Goal: Task Accomplishment & Management: Complete application form

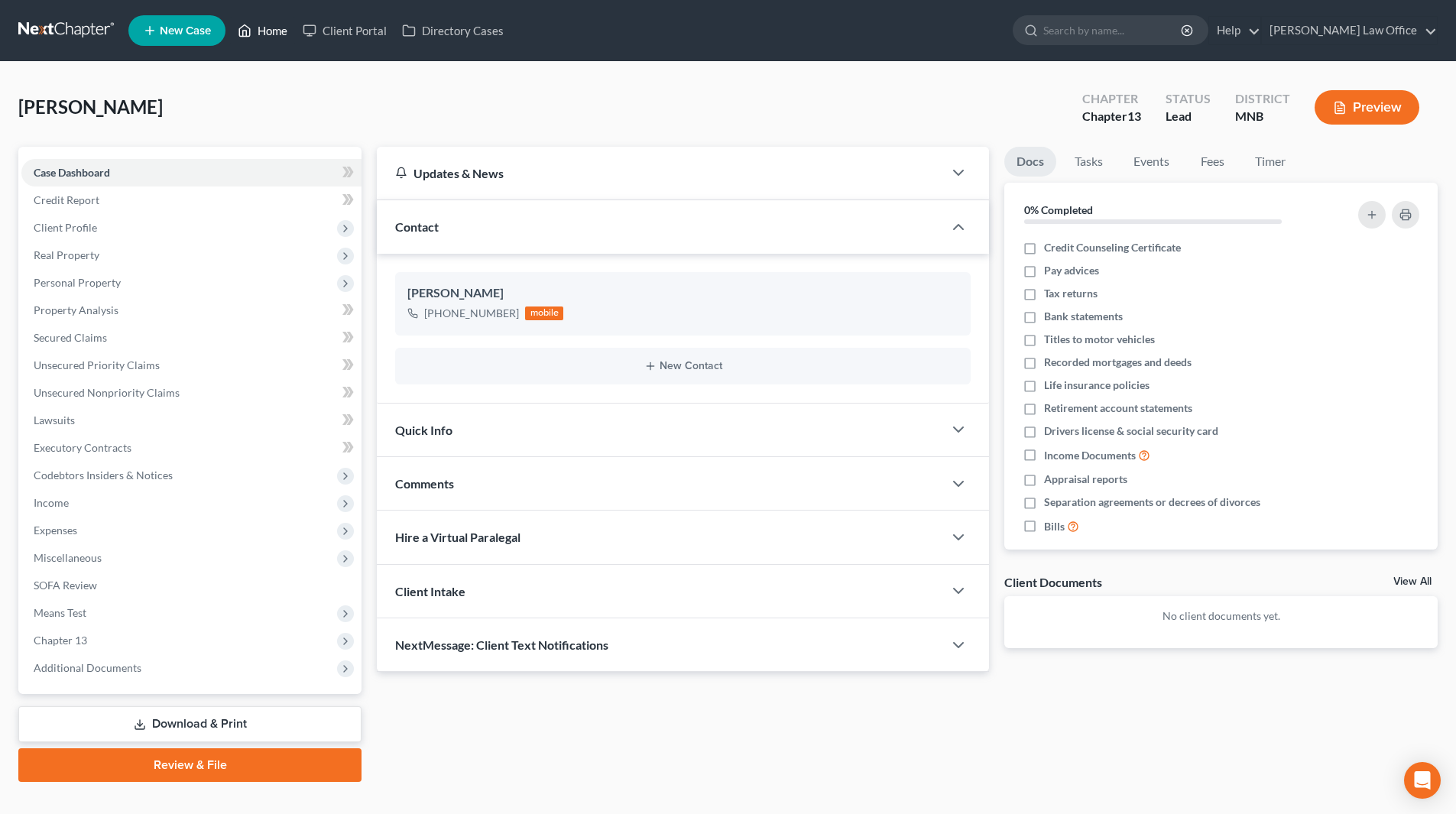
click at [279, 31] on link "Home" at bounding box center [263, 30] width 65 height 28
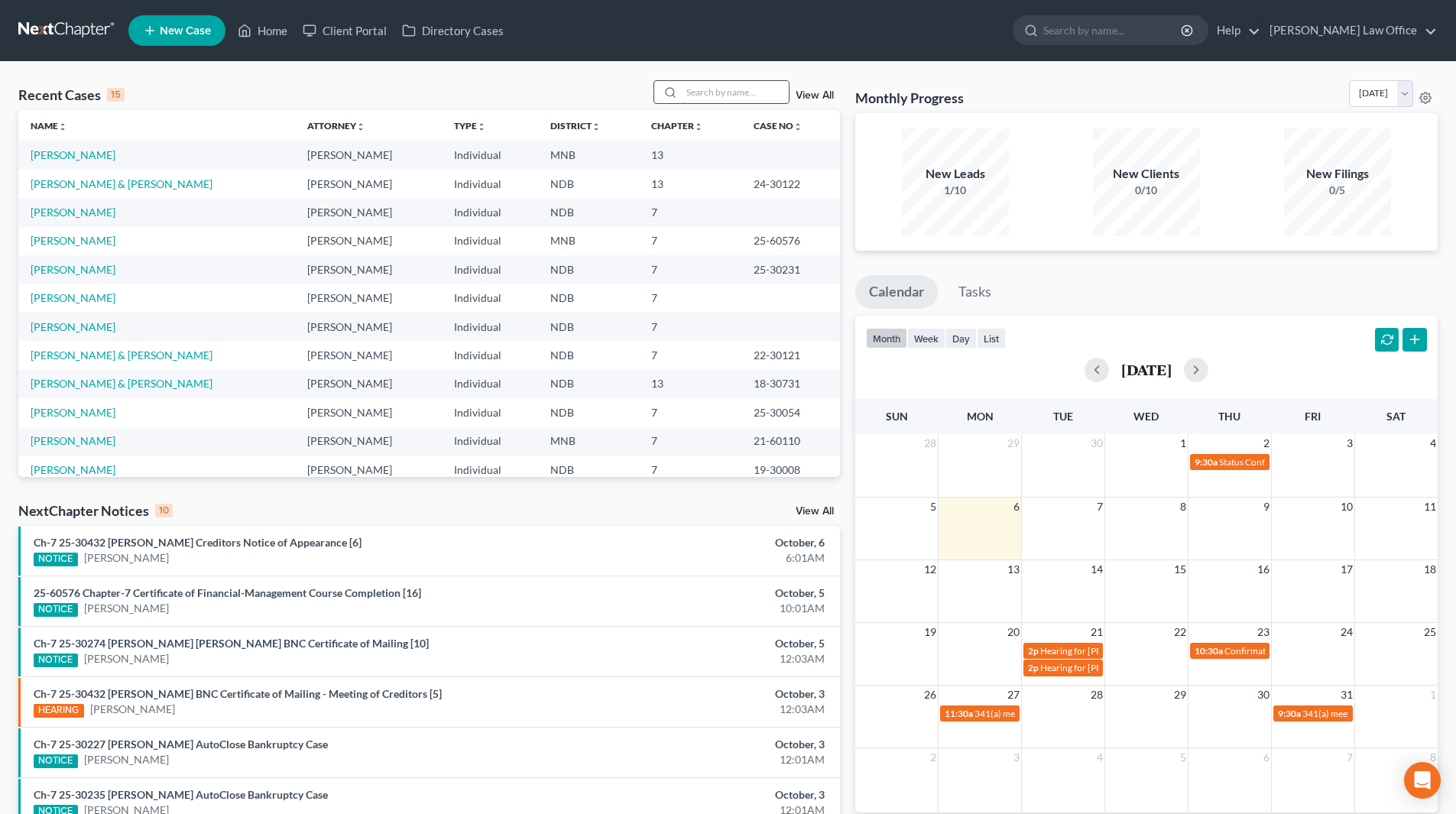
click at [693, 98] on input "search" at bounding box center [735, 92] width 107 height 22
type input "[PERSON_NAME]"
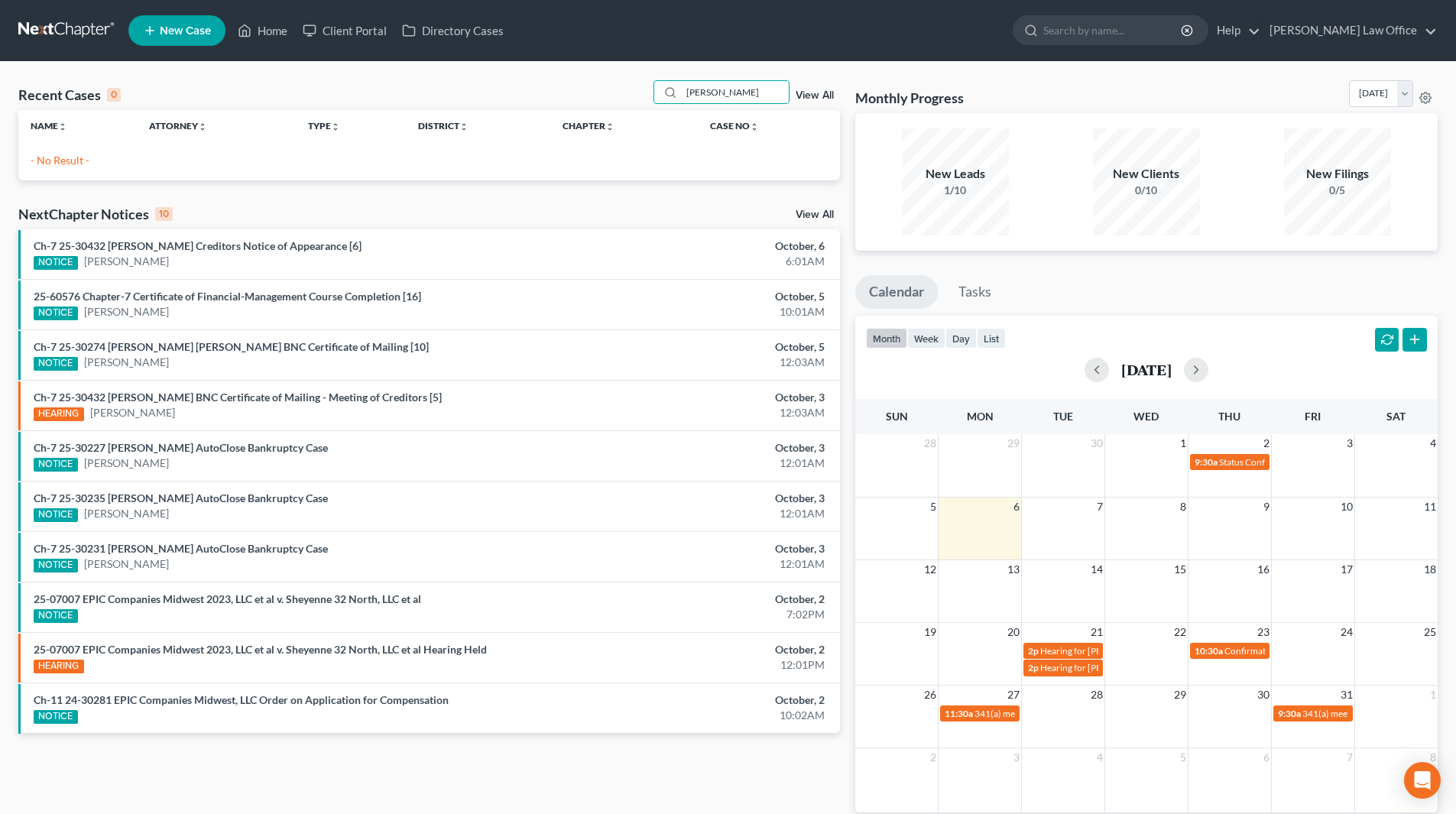
click at [211, 25] on span "New Case" at bounding box center [186, 30] width 52 height 12
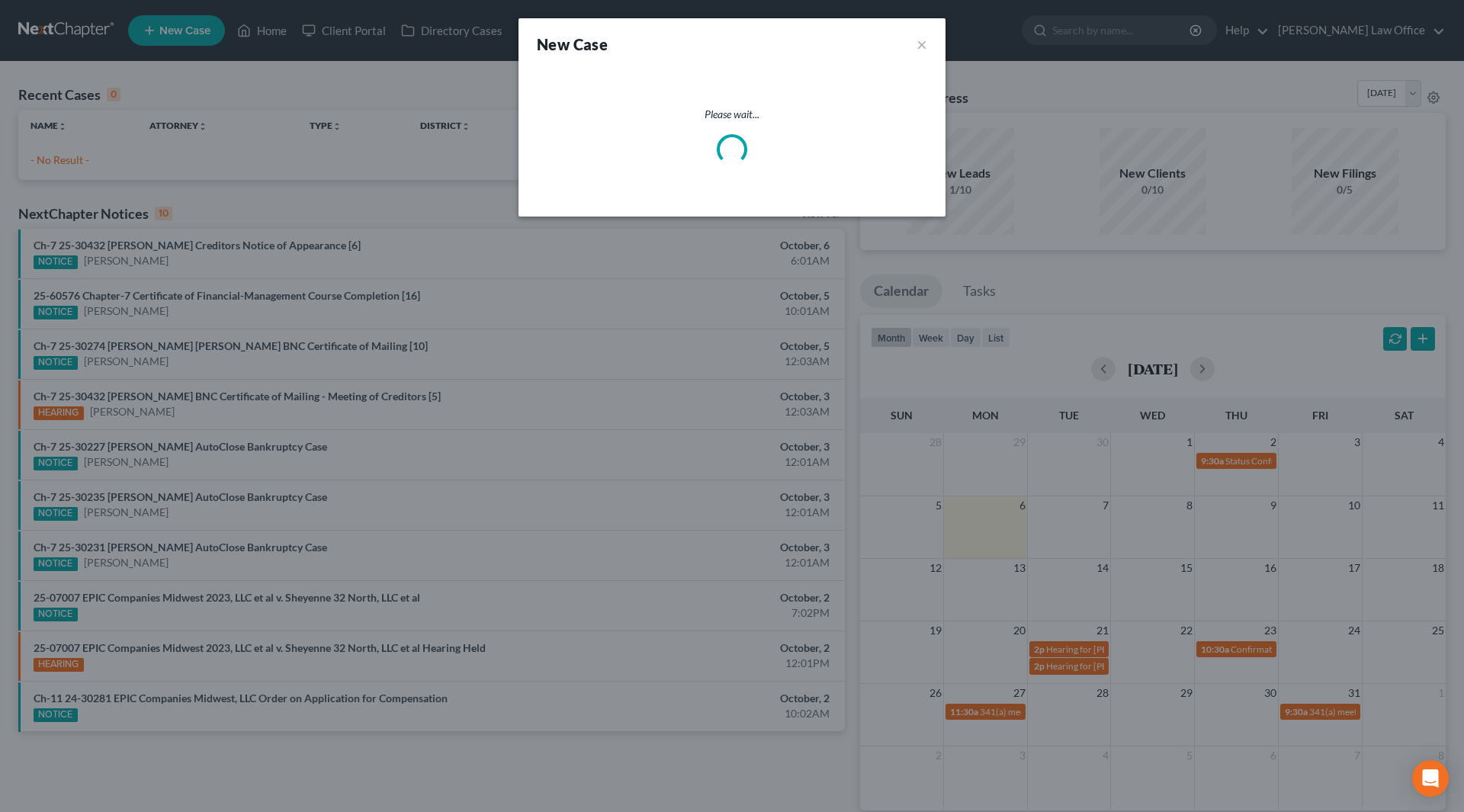
select select "60"
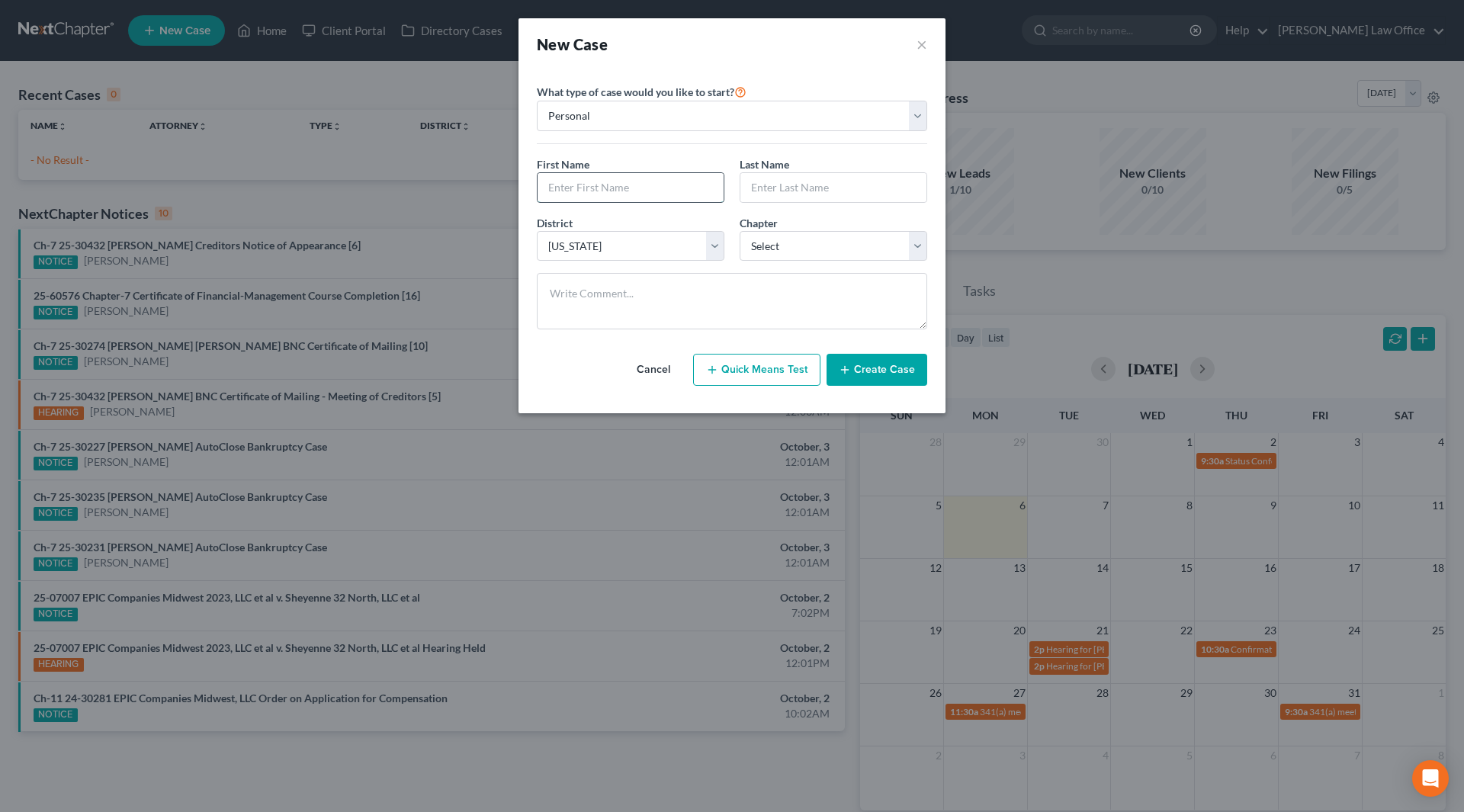
click at [651, 181] on input "text" at bounding box center [631, 187] width 186 height 29
type input "[PERSON_NAME]"
click at [773, 245] on select "Select 7 11 12 13" at bounding box center [833, 246] width 187 height 30
select select "0"
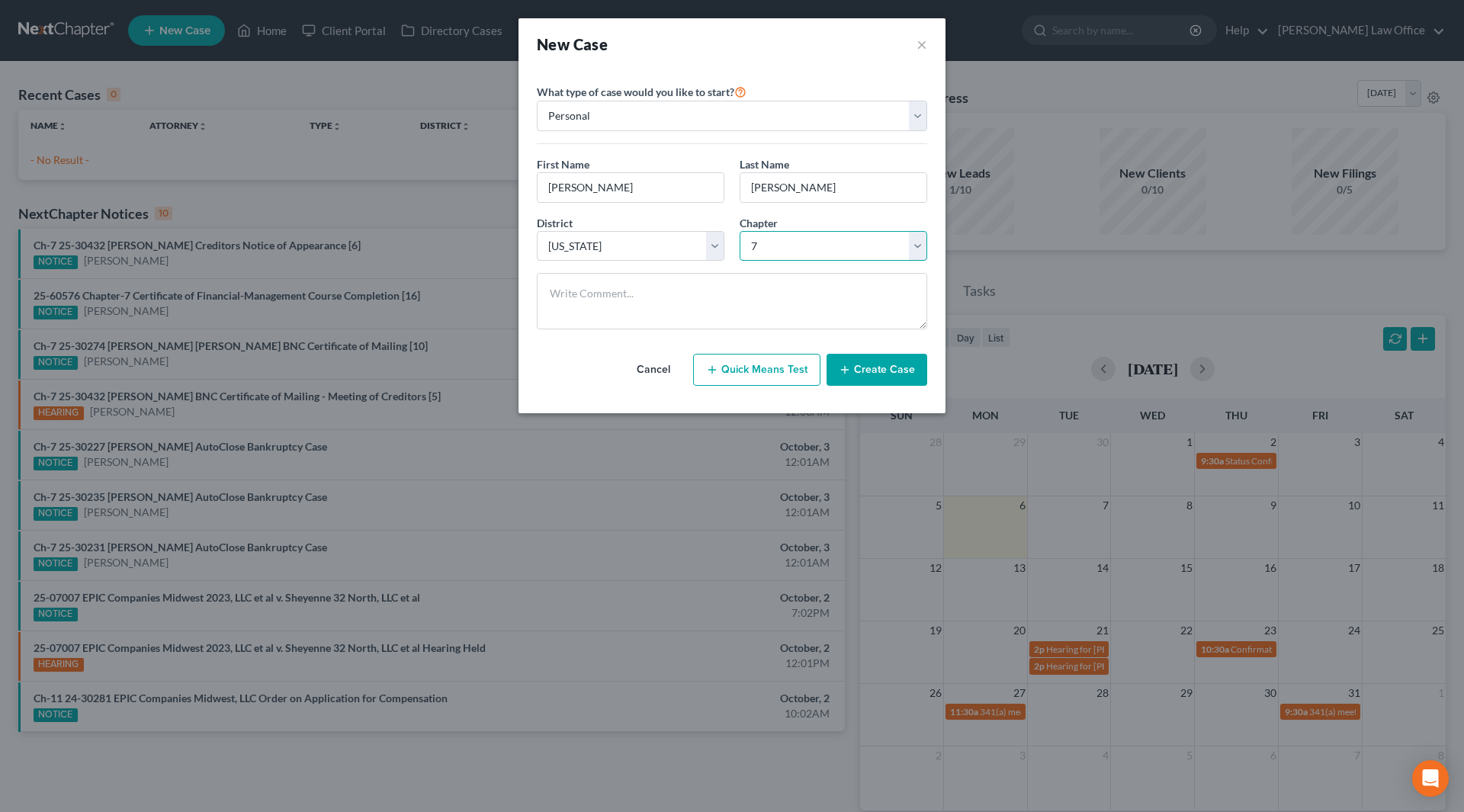
click at [740, 231] on select "Select 7 11 12 13" at bounding box center [833, 246] width 187 height 30
click at [891, 375] on button "Create Case" at bounding box center [876, 370] width 100 height 32
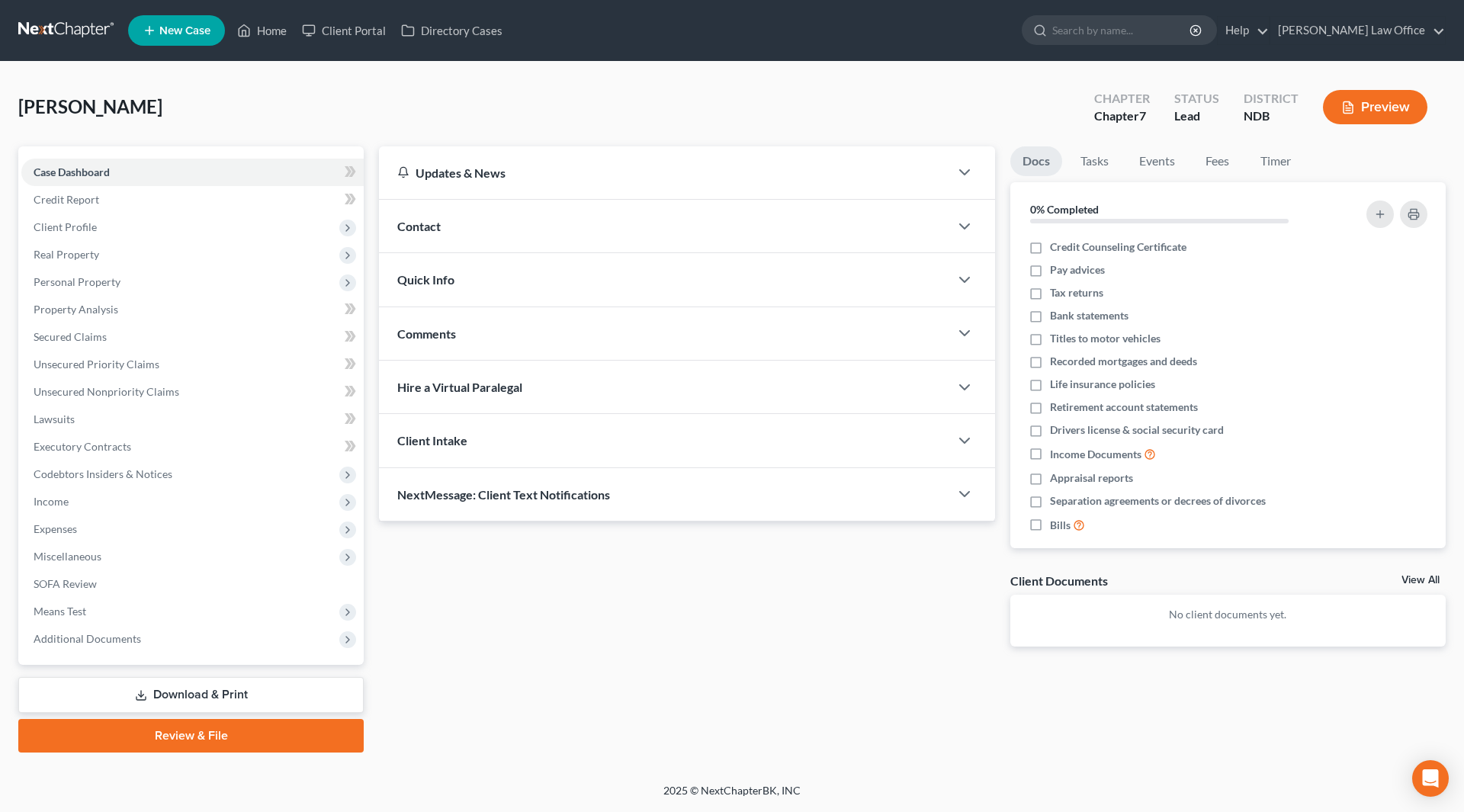
click at [416, 217] on div "Contact" at bounding box center [664, 225] width 570 height 52
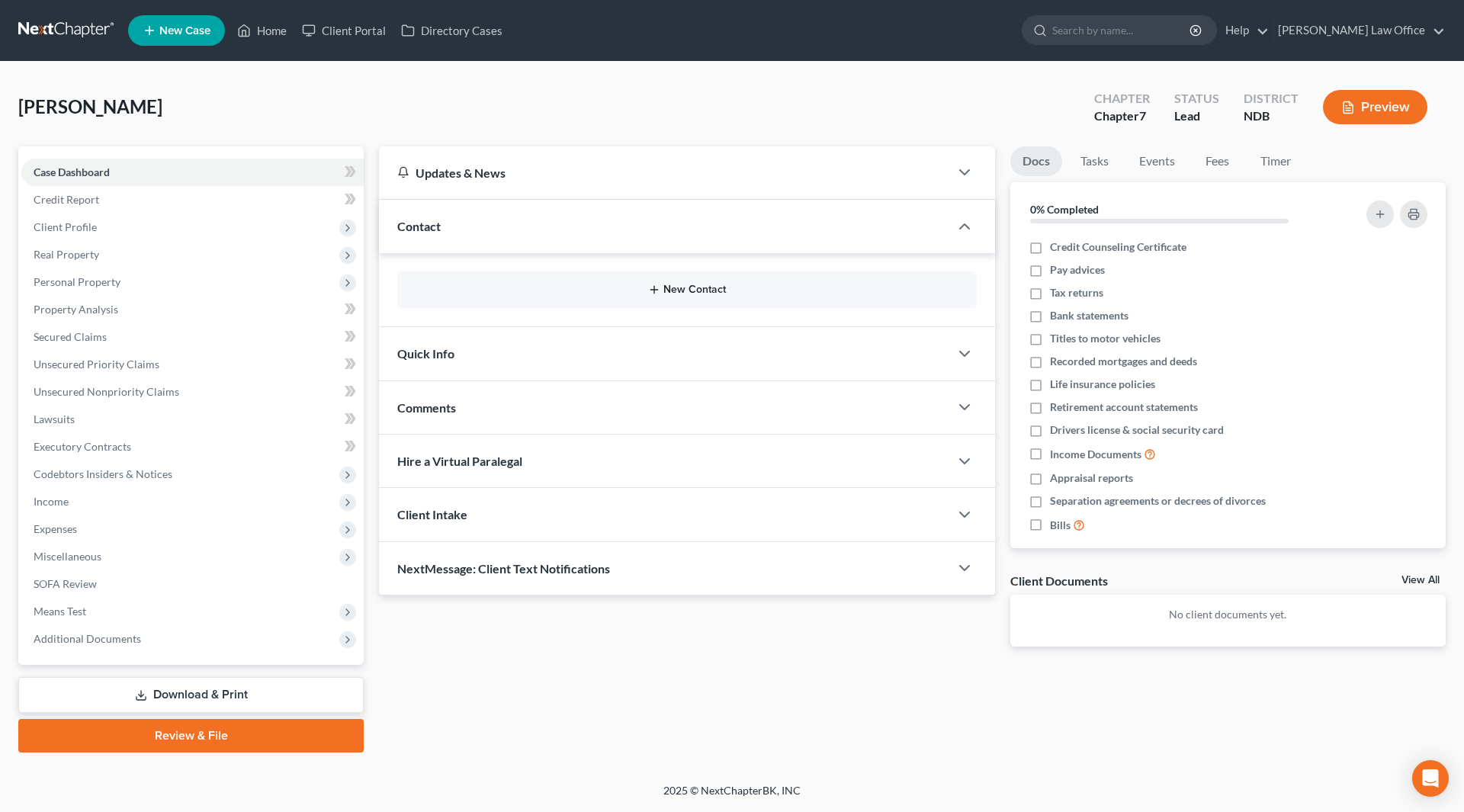
click at [704, 288] on button "New Contact" at bounding box center [686, 290] width 555 height 12
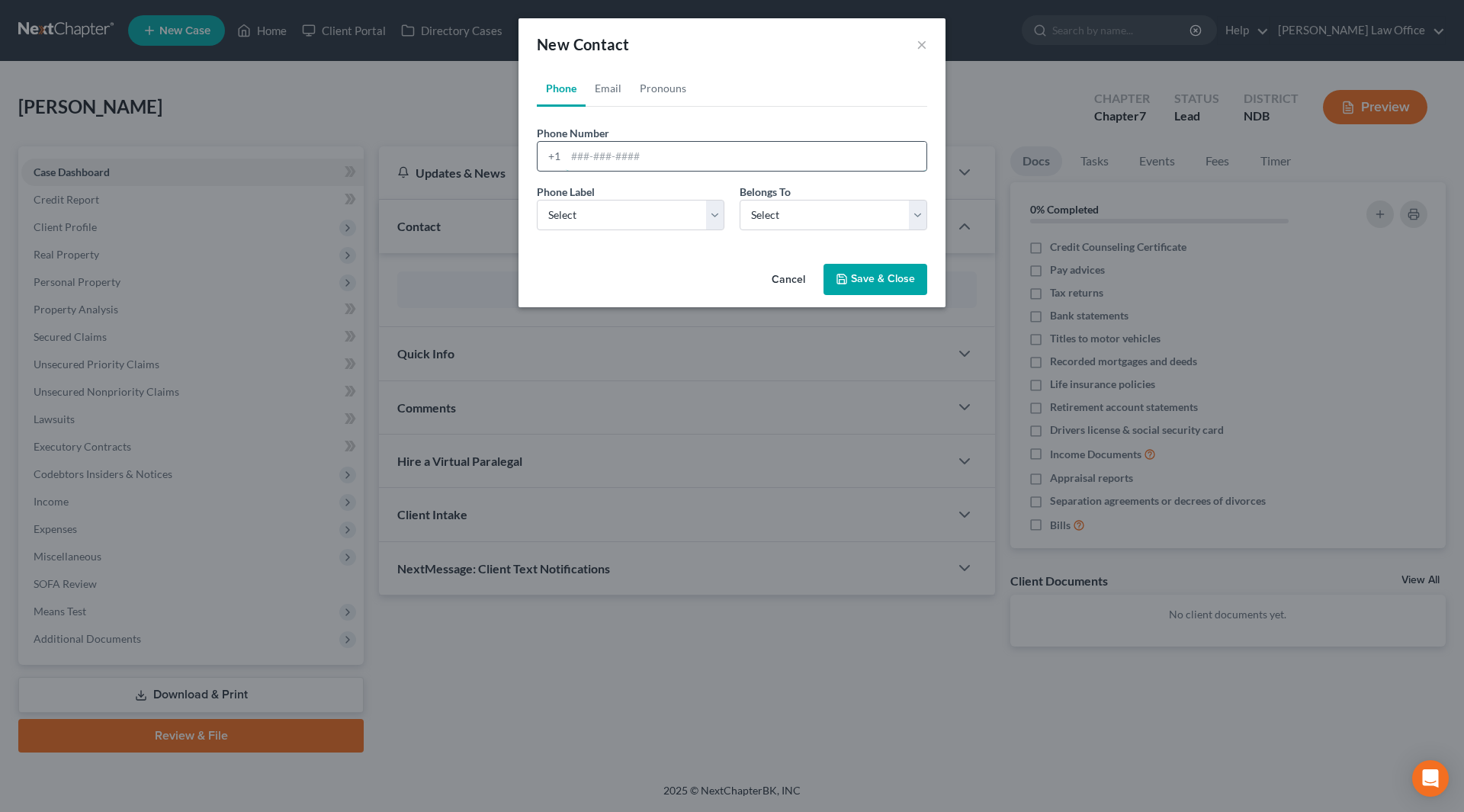
click at [645, 164] on input "tel" at bounding box center [746, 156] width 360 height 29
type input "[PHONE_NUMBER]"
click at [720, 222] on select "Select Mobile Home Work Other" at bounding box center [630, 215] width 187 height 30
select select "0"
click at [537, 200] on select "Select Mobile Home Work Other" at bounding box center [630, 215] width 187 height 30
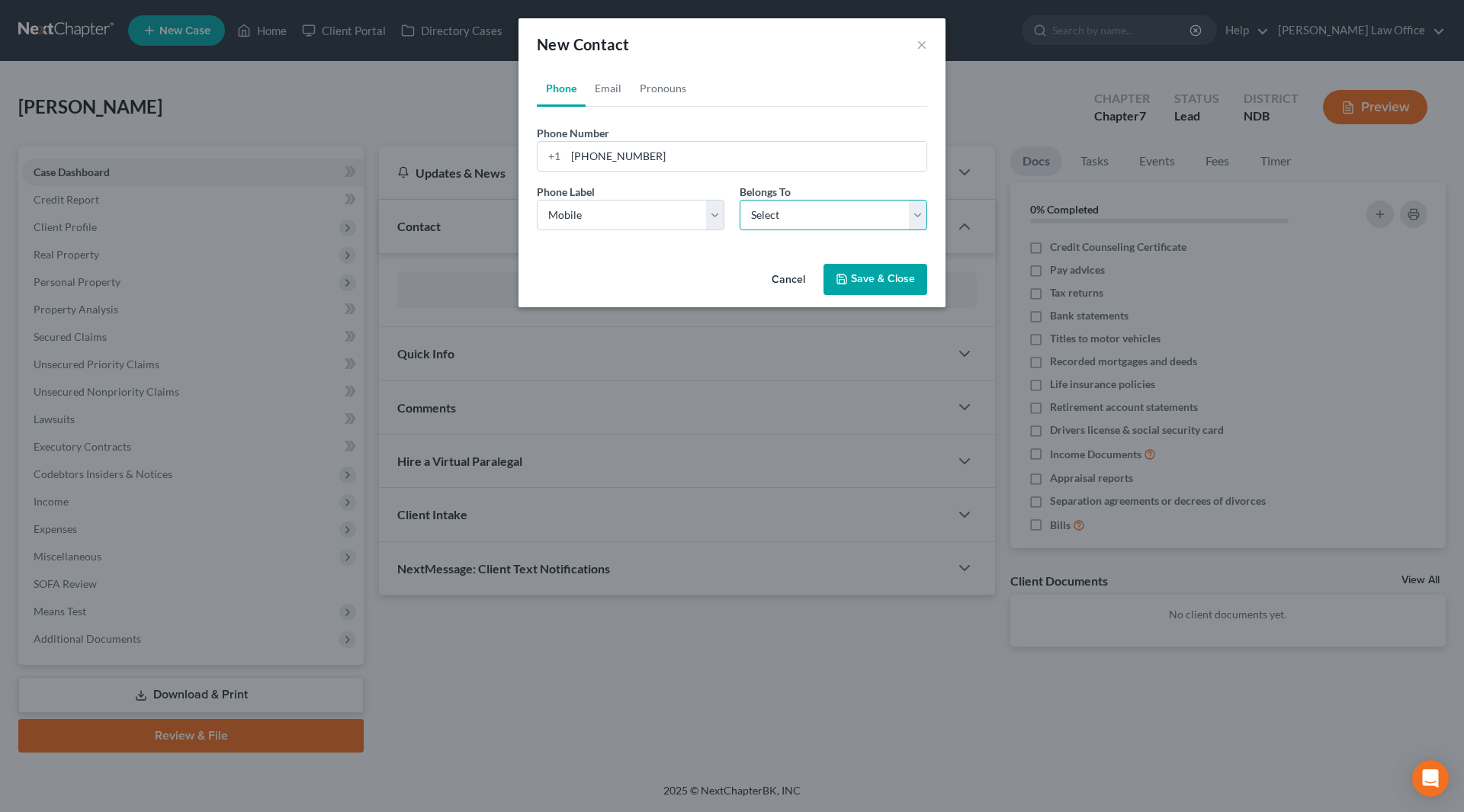
click at [752, 217] on select "Select Client Other" at bounding box center [833, 215] width 187 height 30
select select "0"
click at [740, 200] on select "Select Client Other" at bounding box center [833, 215] width 187 height 30
click at [875, 293] on button "Save & Close" at bounding box center [875, 280] width 104 height 32
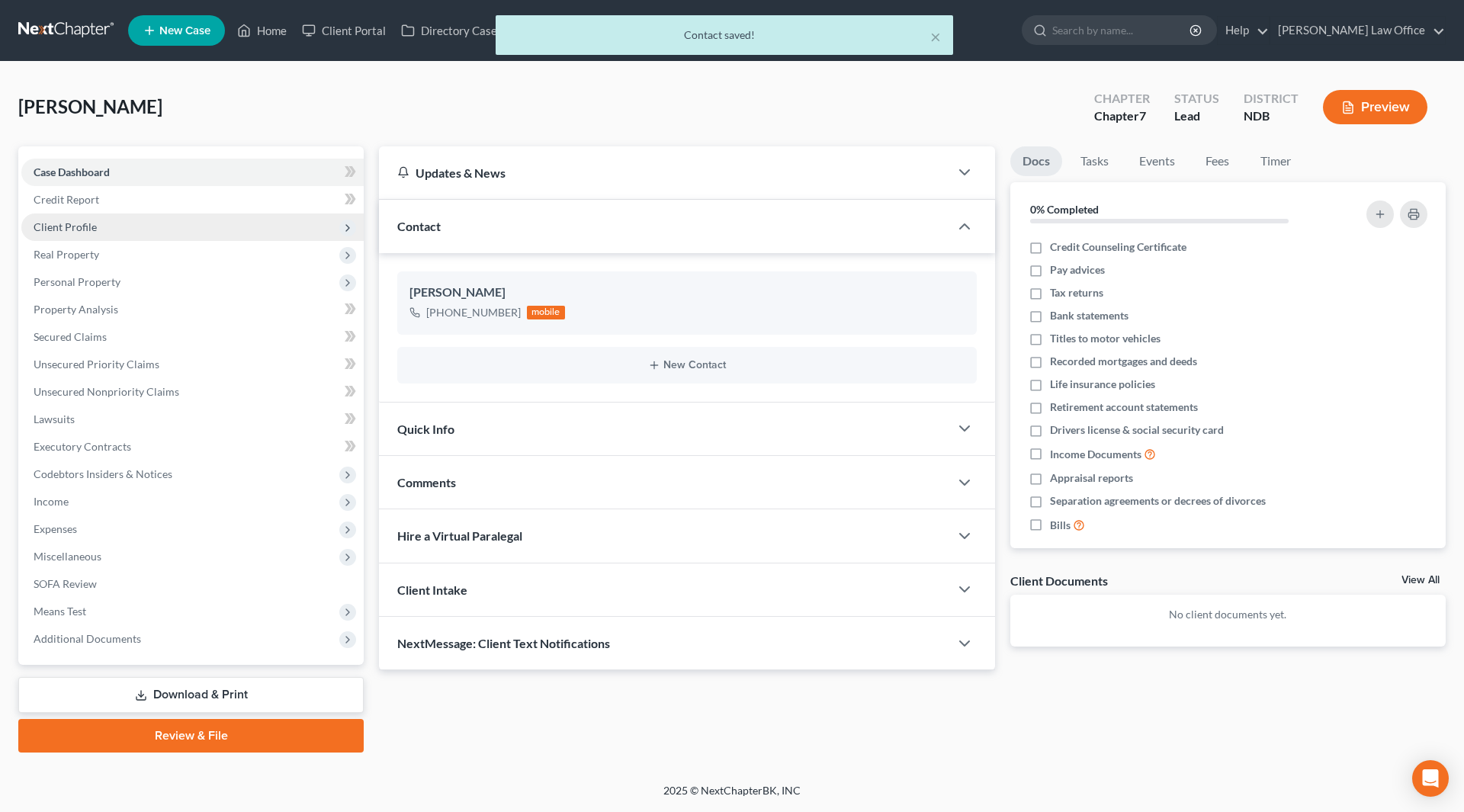
click at [62, 226] on span "Client Profile" at bounding box center [65, 226] width 63 height 13
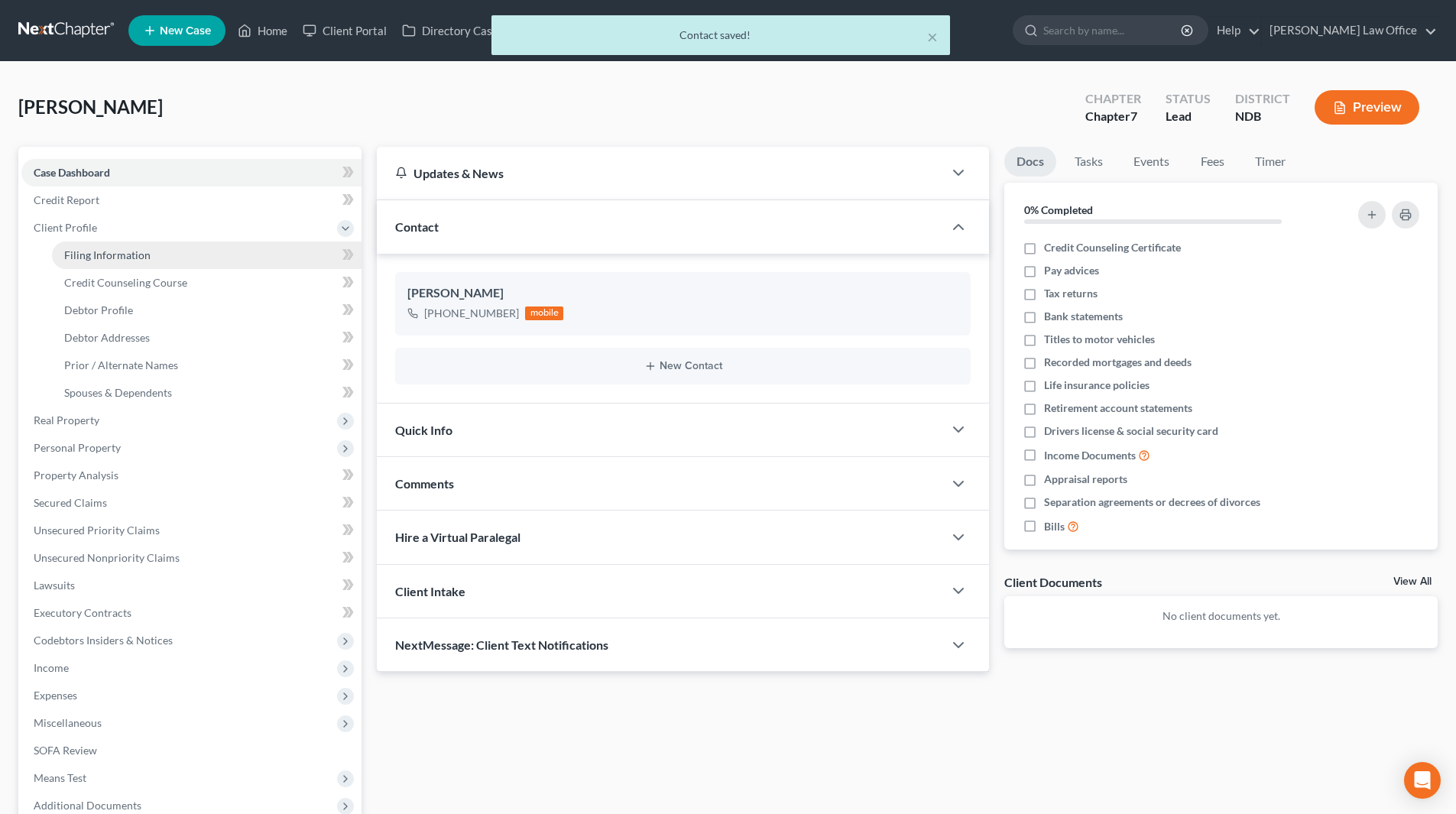
click at [106, 246] on link "Filing Information" at bounding box center [206, 254] width 310 height 28
select select "1"
select select "0"
select select "60"
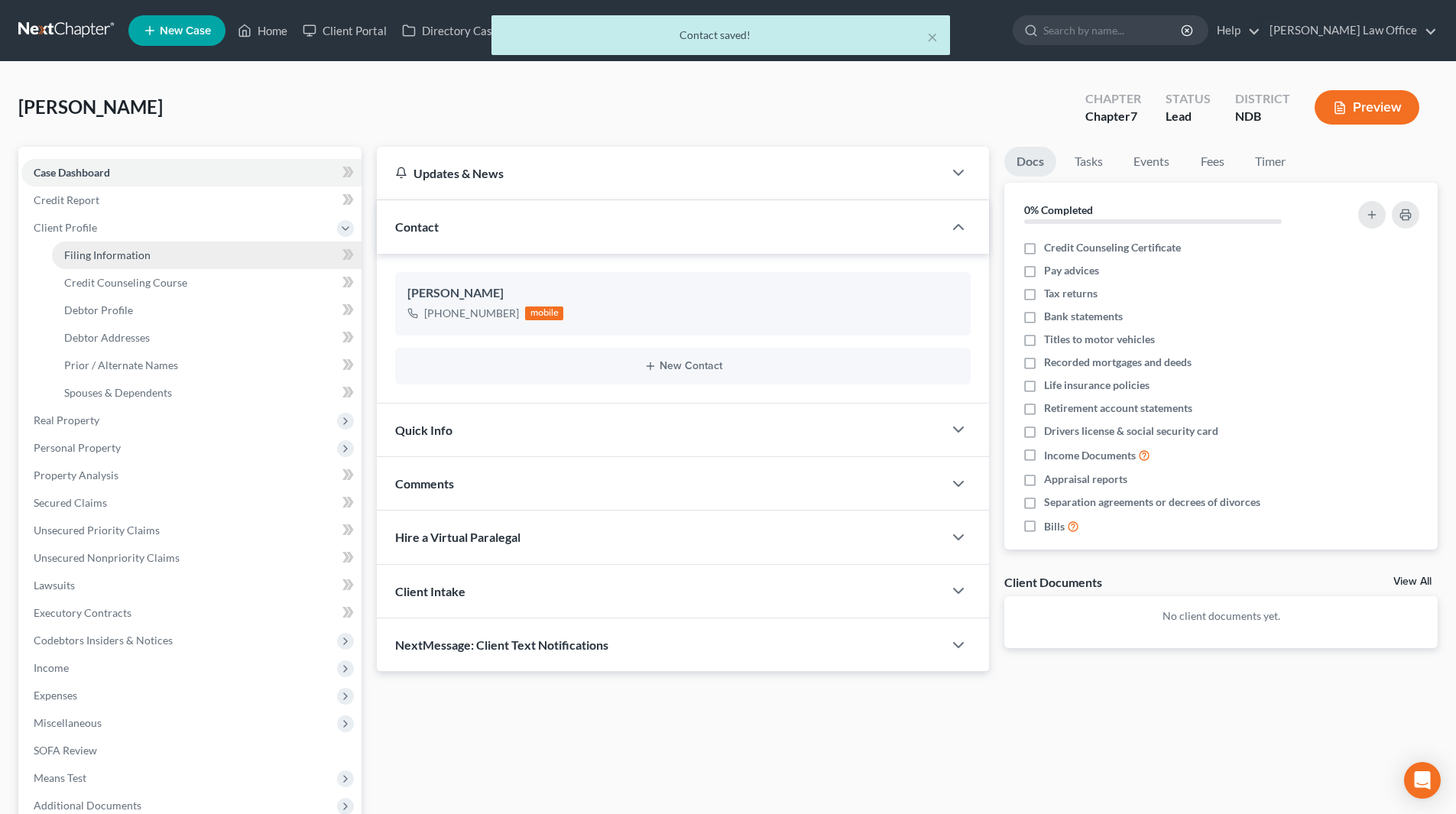
select select "0"
select select "29"
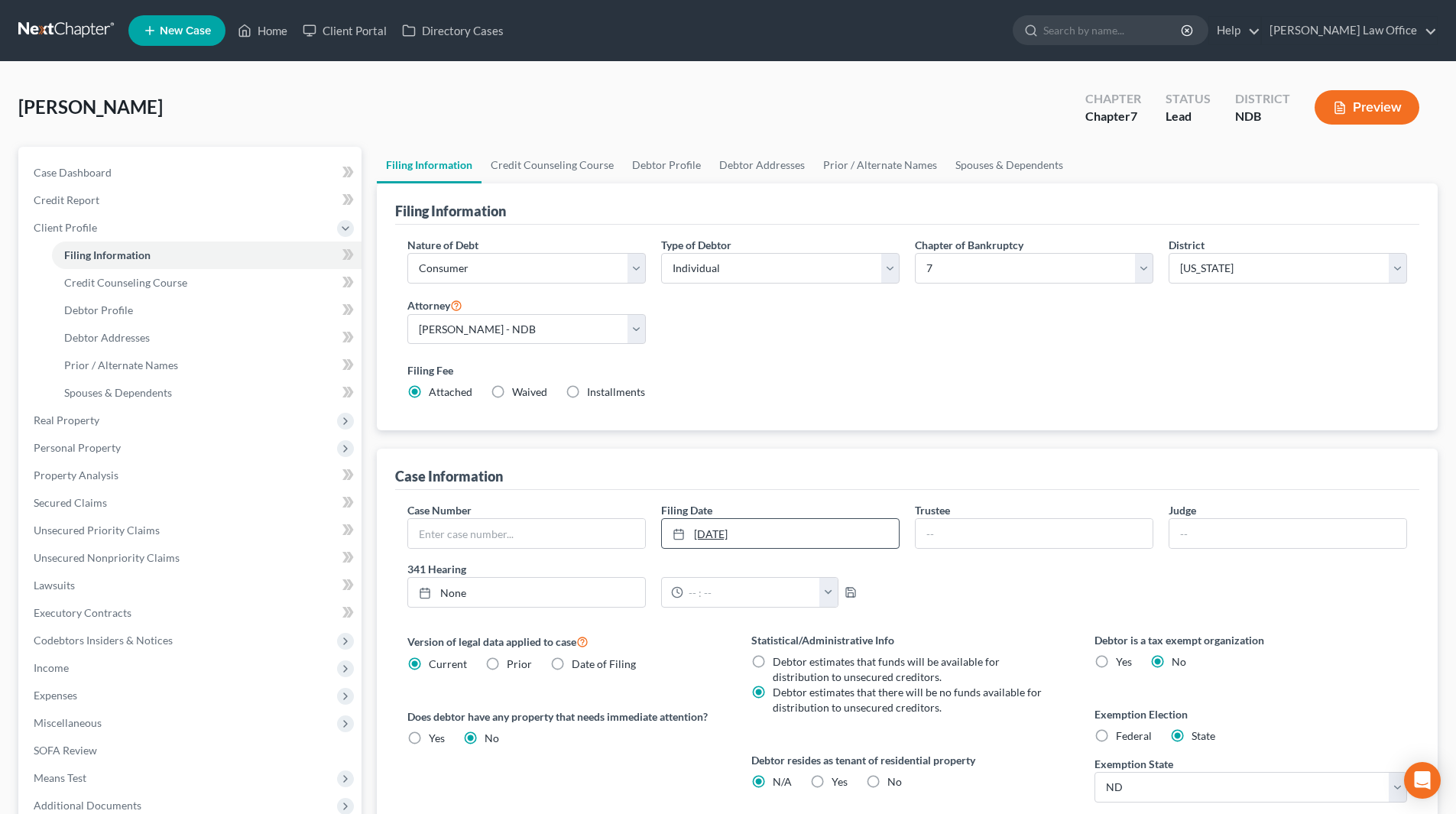
type input "[DATE]"
click at [712, 533] on link "[DATE]" at bounding box center [781, 533] width 237 height 29
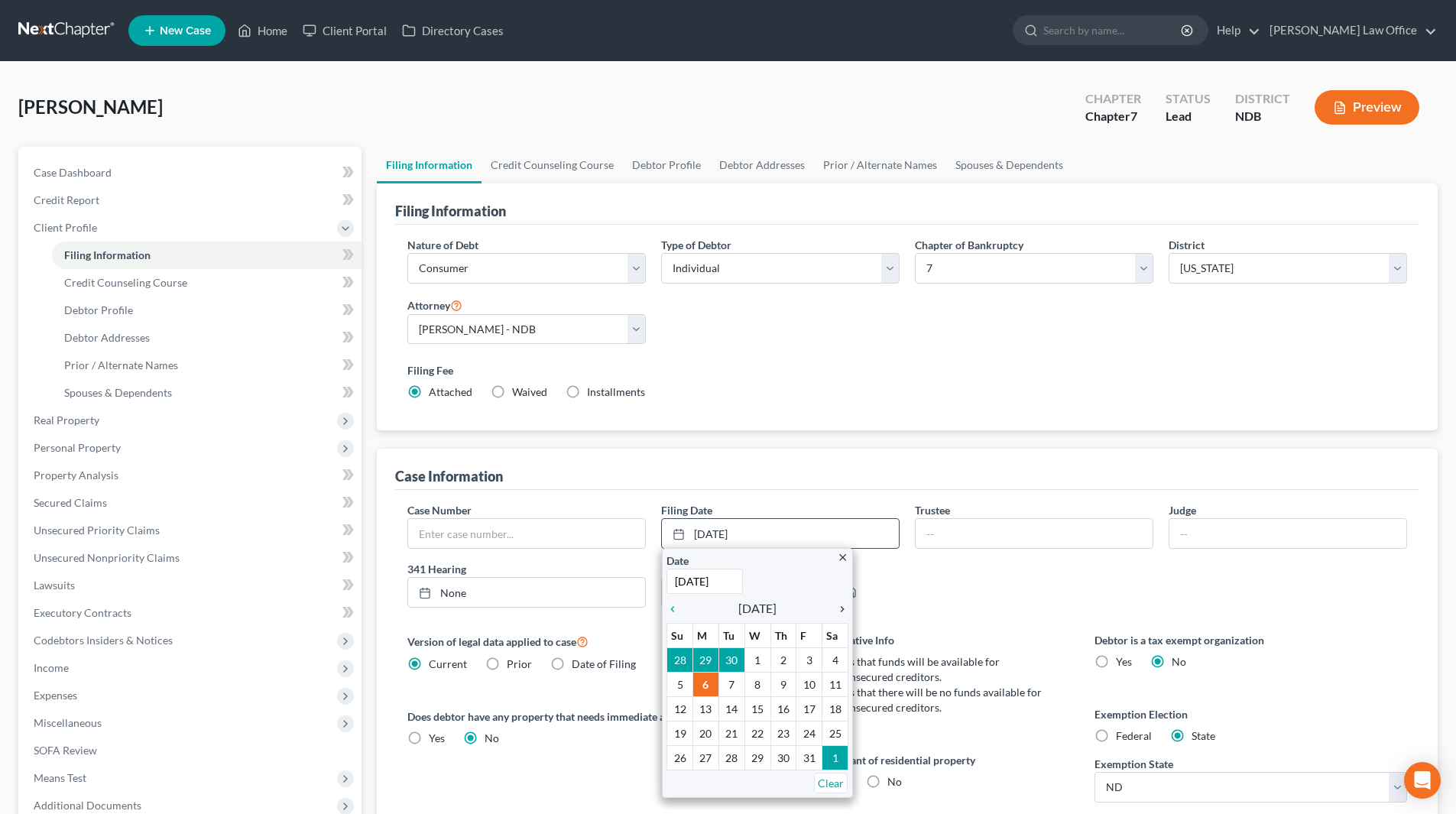
click at [841, 609] on icon "chevron_right" at bounding box center [838, 609] width 20 height 12
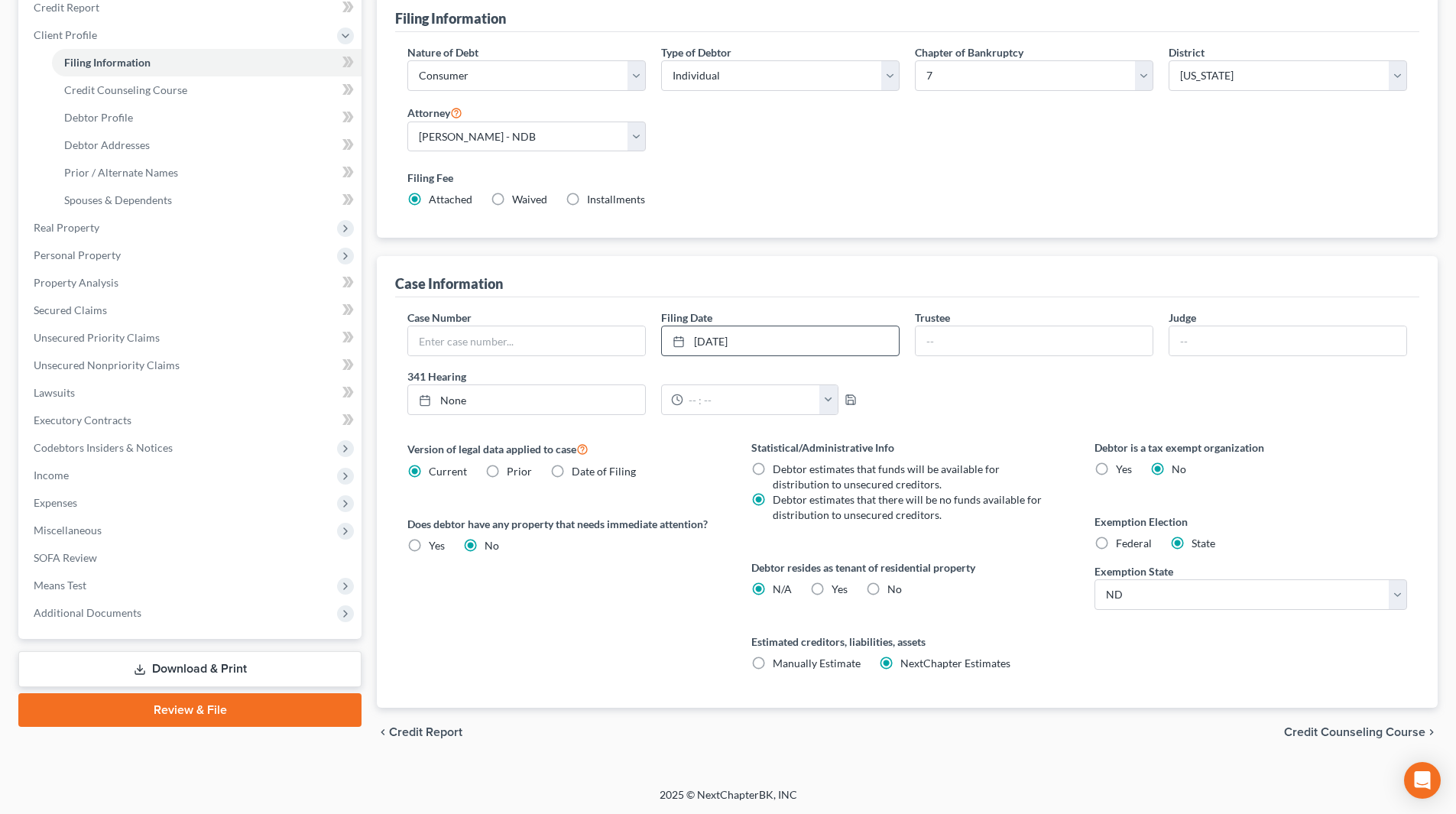
scroll to position [193, 0]
click at [831, 590] on span "Yes" at bounding box center [839, 588] width 16 height 13
click at [837, 590] on input "Yes Yes" at bounding box center [842, 585] width 10 height 10
radio input "true"
radio input "false"
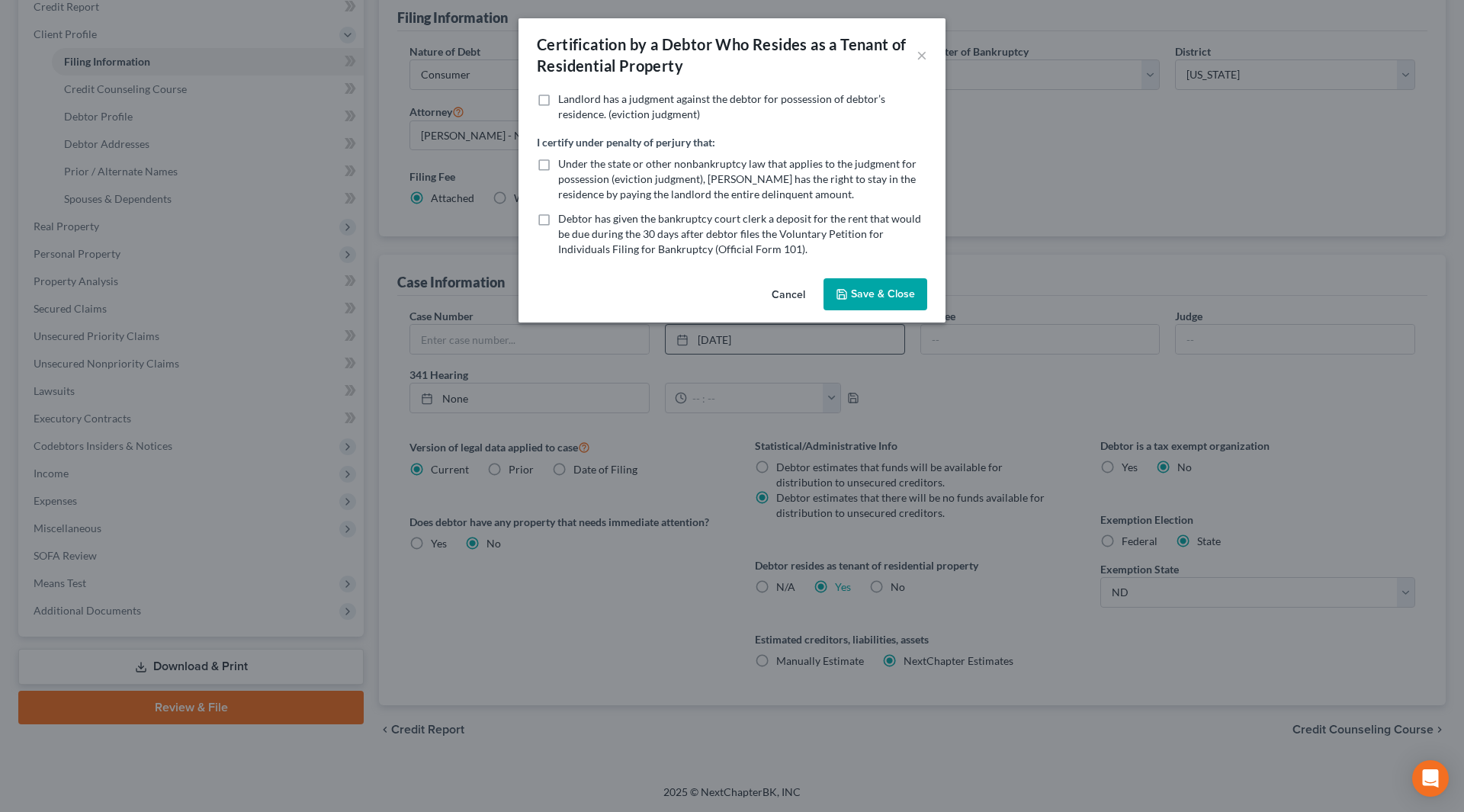
click at [898, 299] on button "Save & Close" at bounding box center [875, 294] width 104 height 32
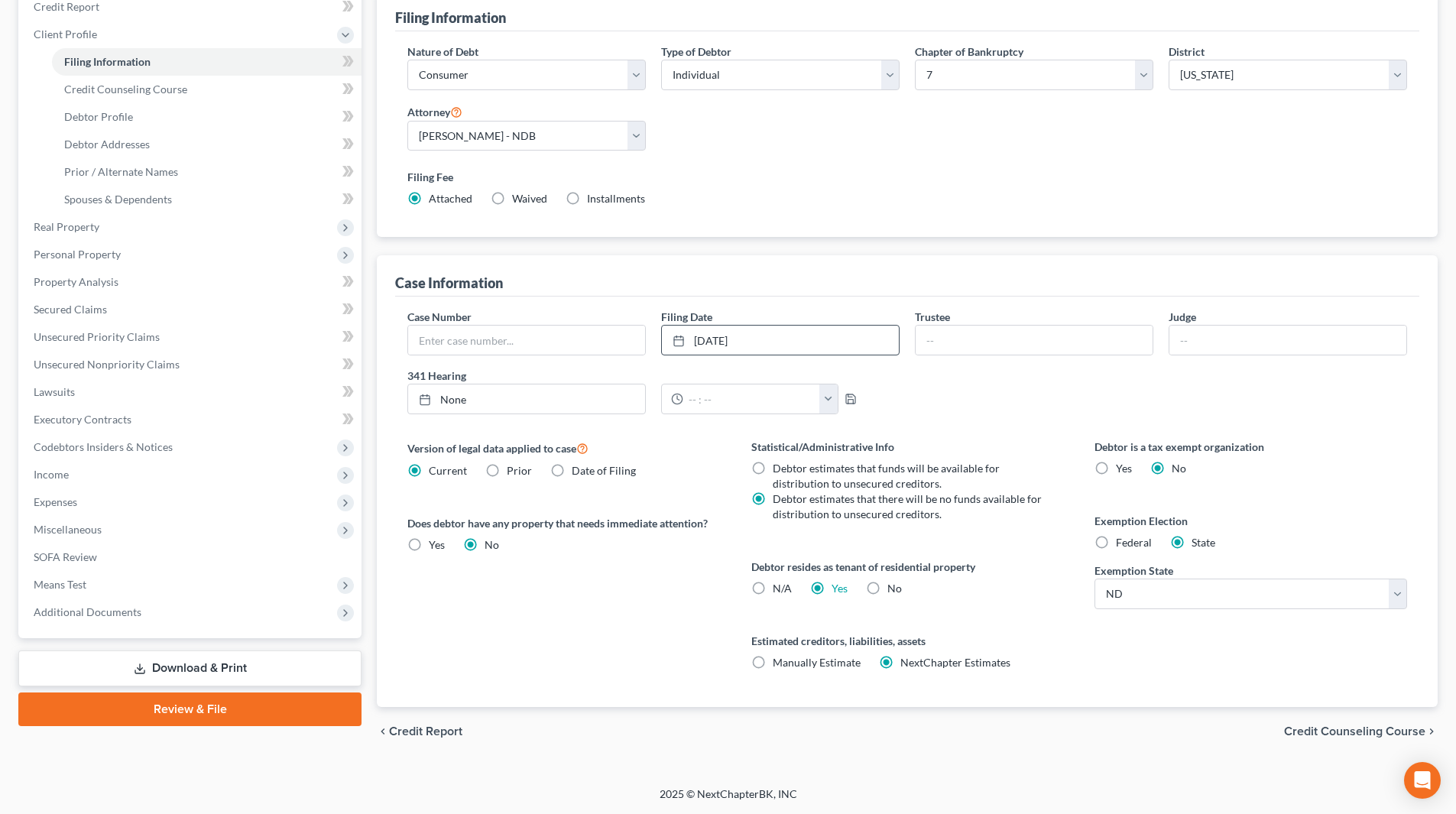
click at [1116, 538] on label "Federal" at bounding box center [1134, 542] width 36 height 15
click at [1122, 538] on input "Federal" at bounding box center [1127, 539] width 10 height 10
radio input "true"
radio input "false"
click at [106, 116] on span "Debtor Profile" at bounding box center [98, 117] width 69 height 13
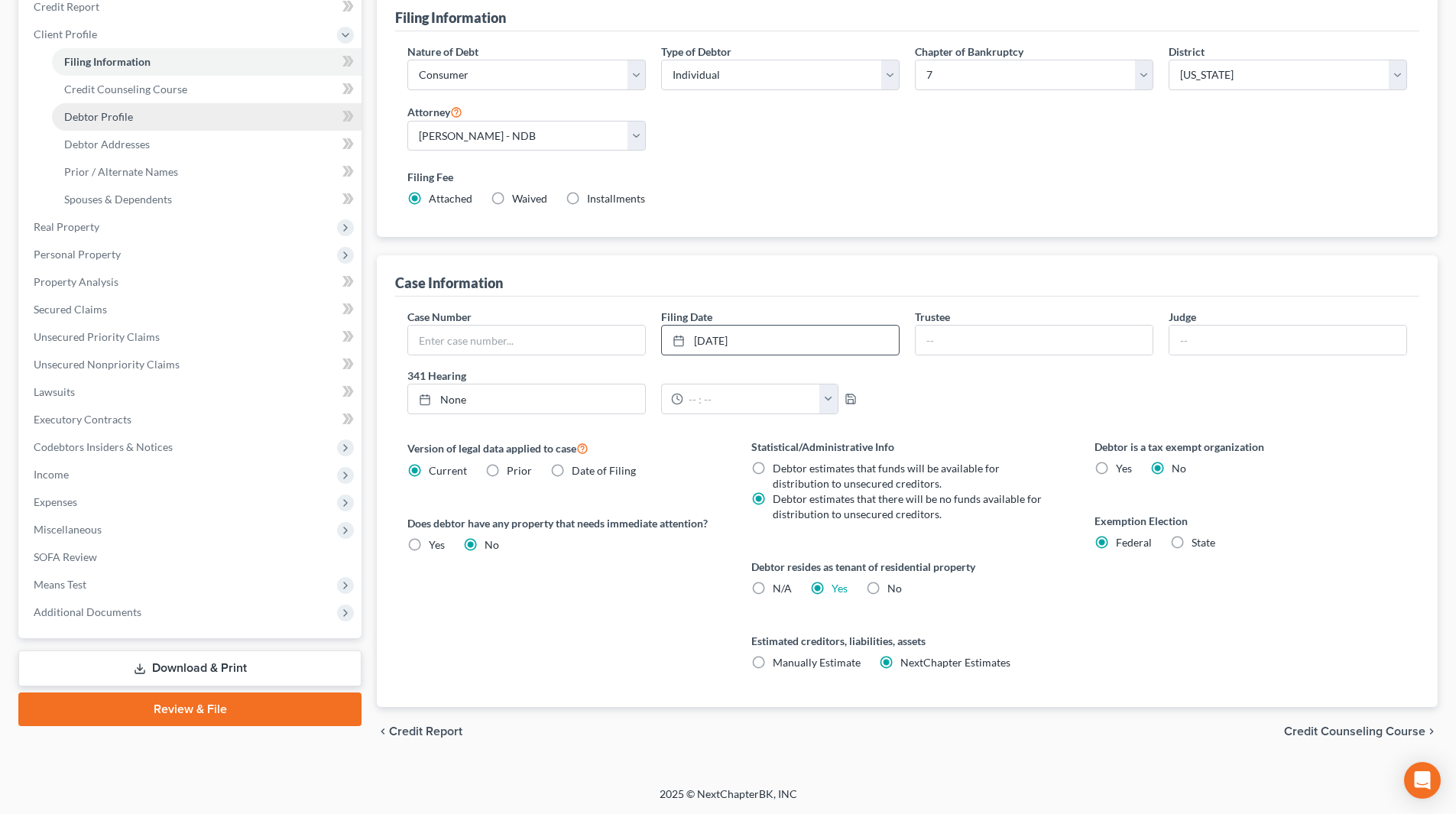
select select "0"
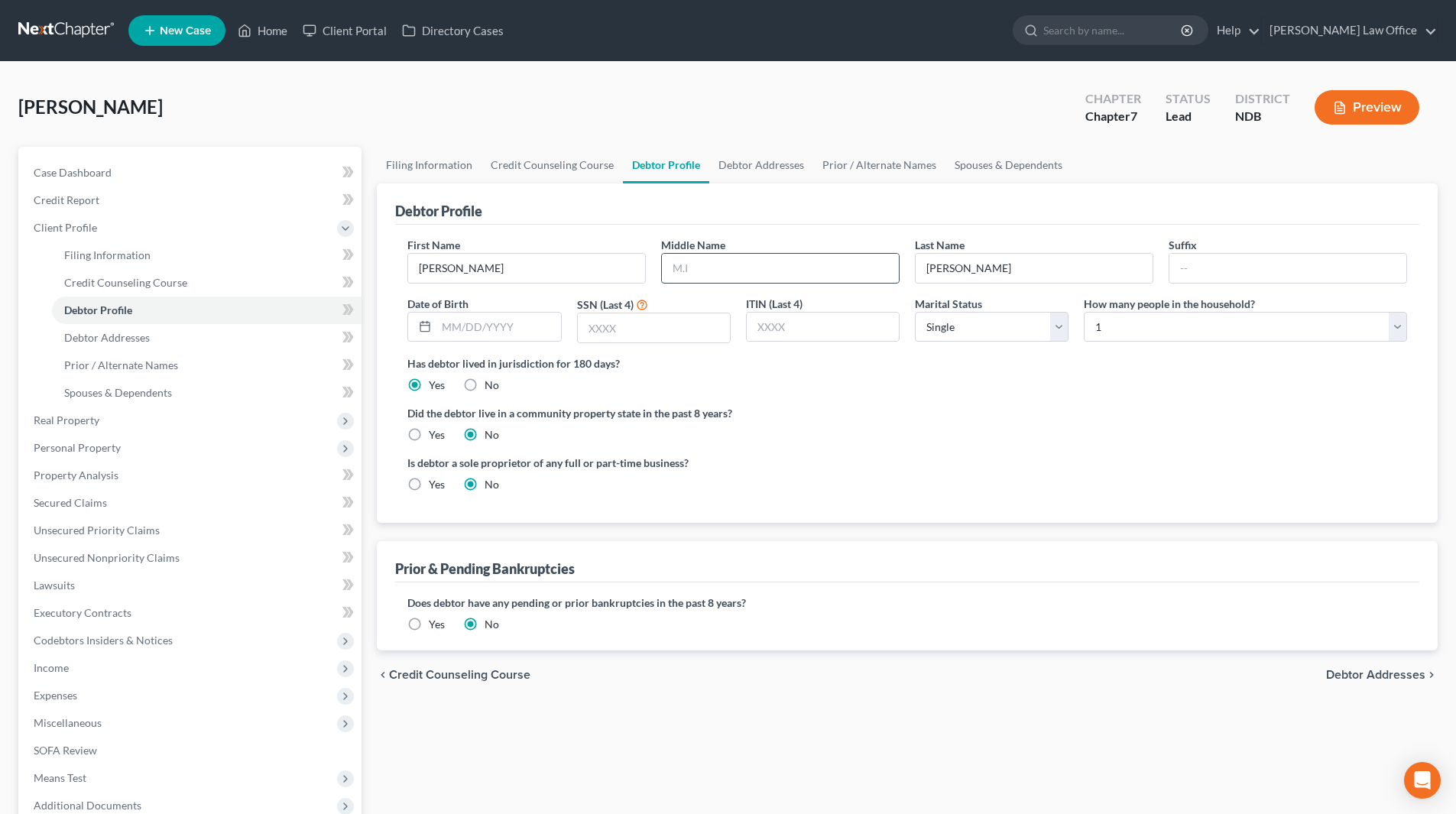
click at [752, 265] on input "text" at bounding box center [781, 268] width 237 height 29
type input "A."
